Goal: Transaction & Acquisition: Purchase product/service

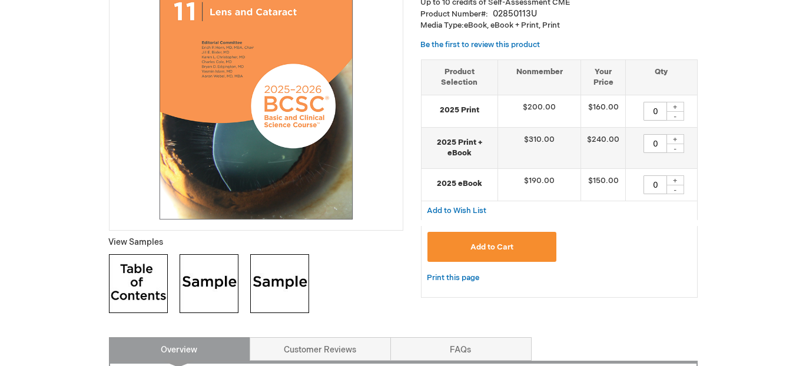
scroll to position [294, 0]
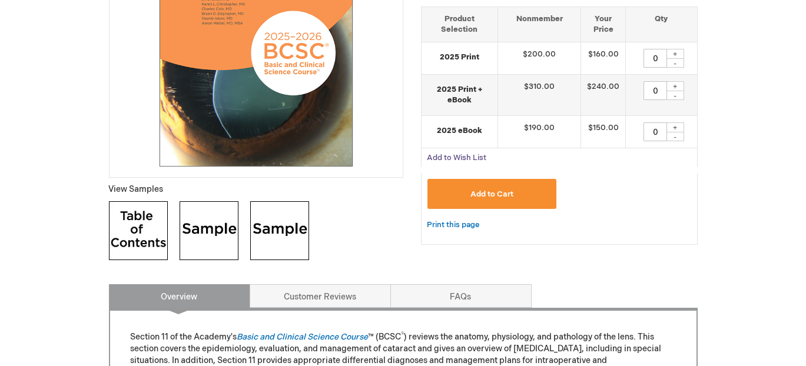
click at [467, 155] on span "Add to Wish List" at bounding box center [456, 157] width 59 height 9
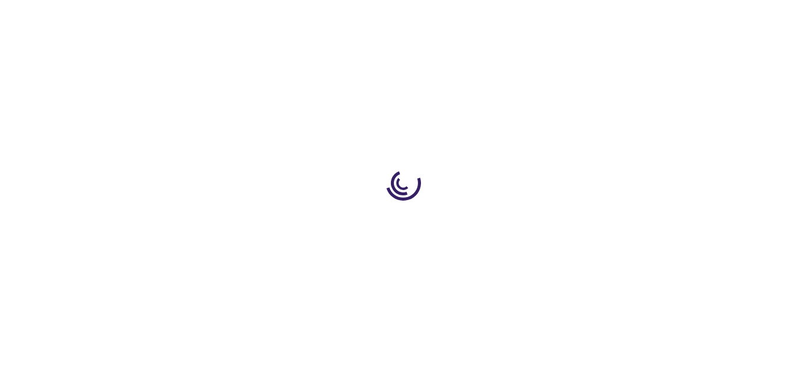
type input "0"
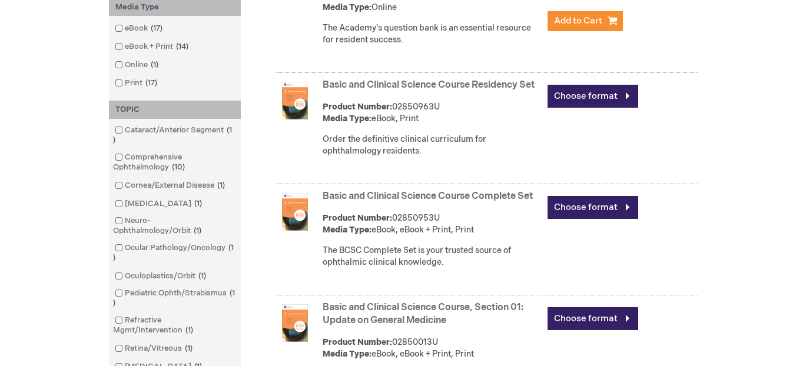
scroll to position [353, 0]
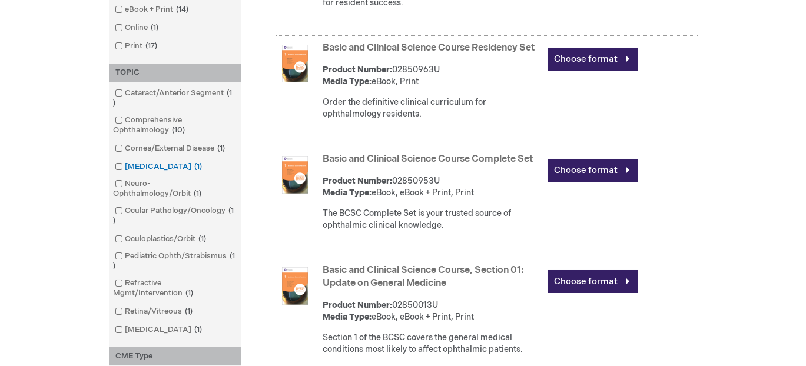
click at [151, 167] on link "Glaucoma 1 item" at bounding box center [159, 166] width 95 height 11
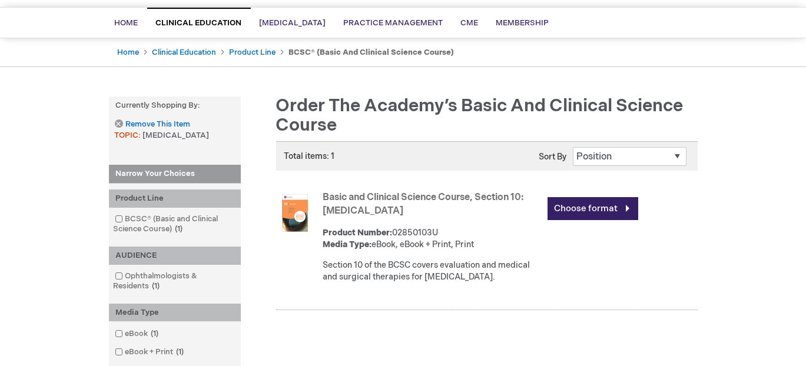
scroll to position [59, 0]
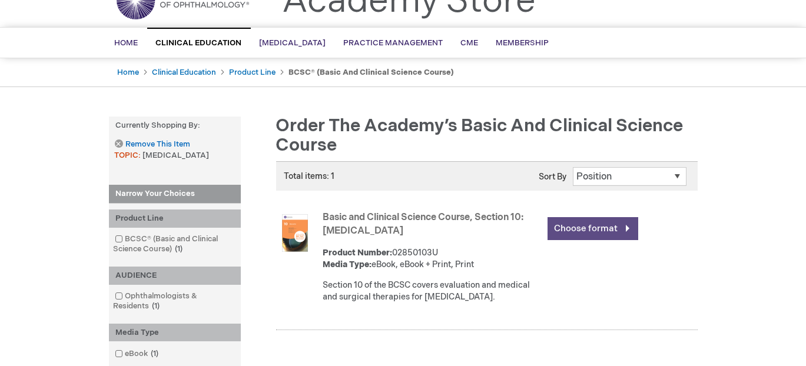
click at [597, 230] on link "Choose format" at bounding box center [592, 228] width 91 height 23
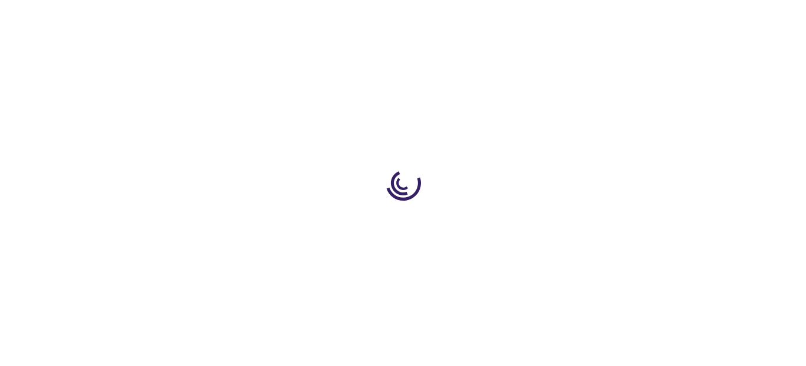
type input "0"
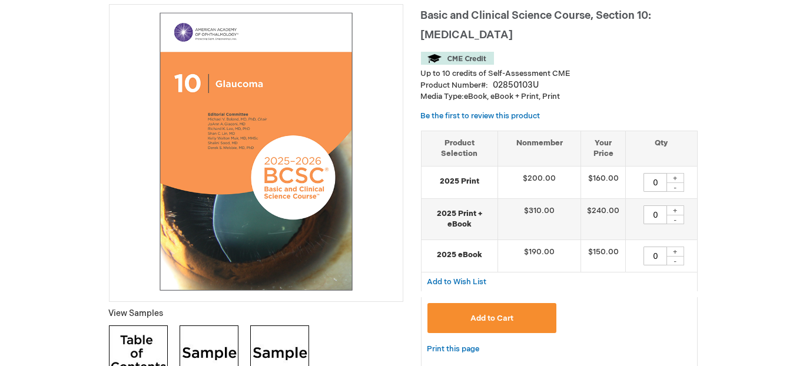
scroll to position [177, 0]
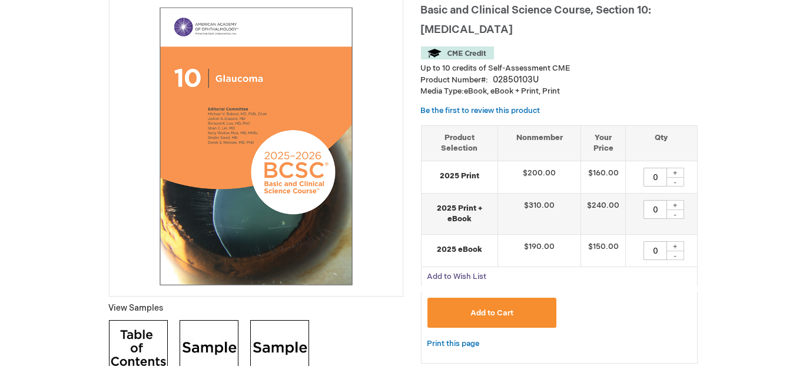
click at [470, 275] on span "Add to Wish List" at bounding box center [456, 276] width 59 height 9
